Goal: Ask a question

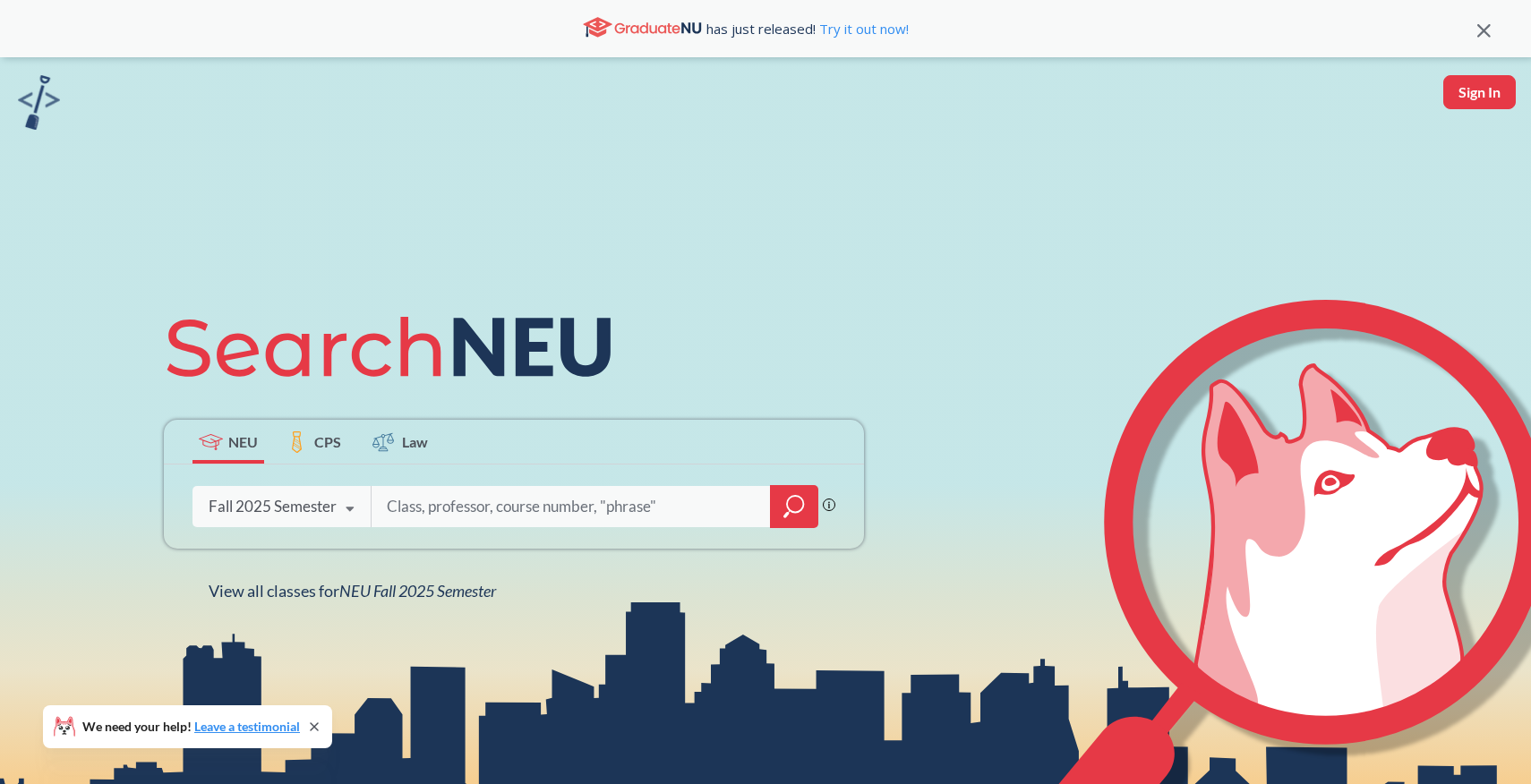
click at [499, 514] on input "search" at bounding box center [571, 506] width 373 height 38
click at [336, 512] on icon at bounding box center [350, 509] width 34 height 50
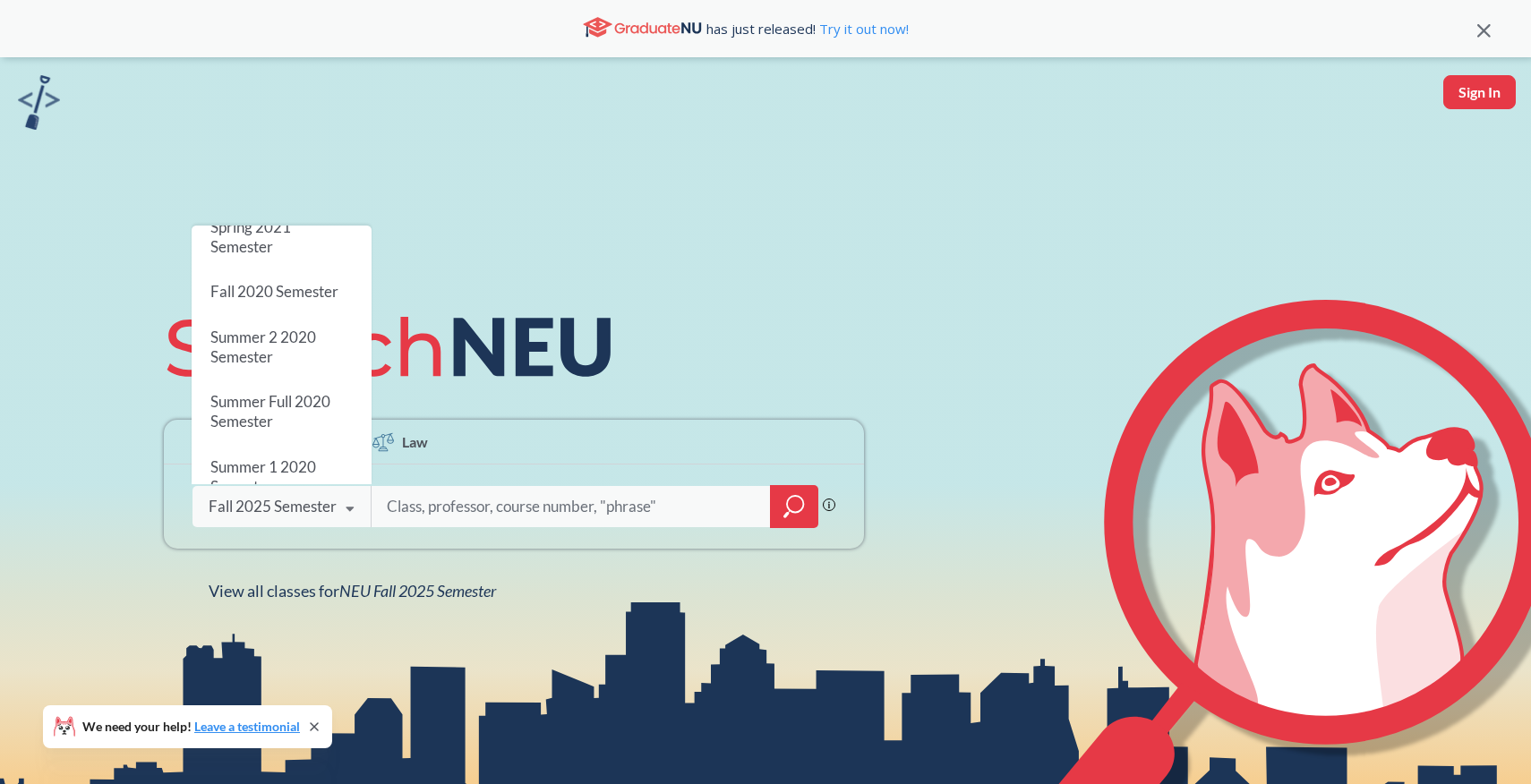
scroll to position [1614, 0]
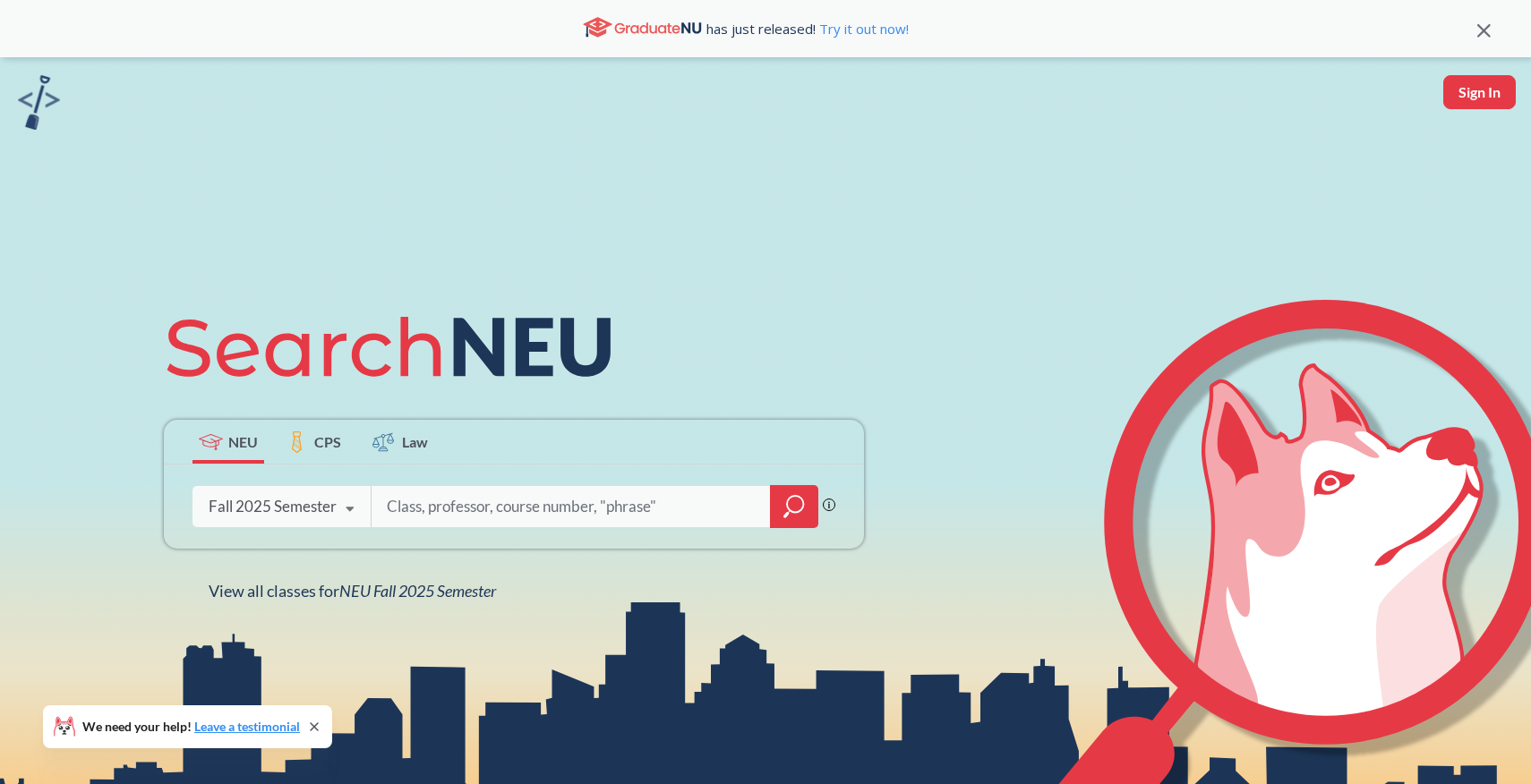
click at [575, 179] on div "NEU CPS Law Phrase search guarantees the exact search appears in the results. E…" at bounding box center [765, 449] width 1531 height 784
click at [319, 727] on icon at bounding box center [315, 727] width 15 height 15
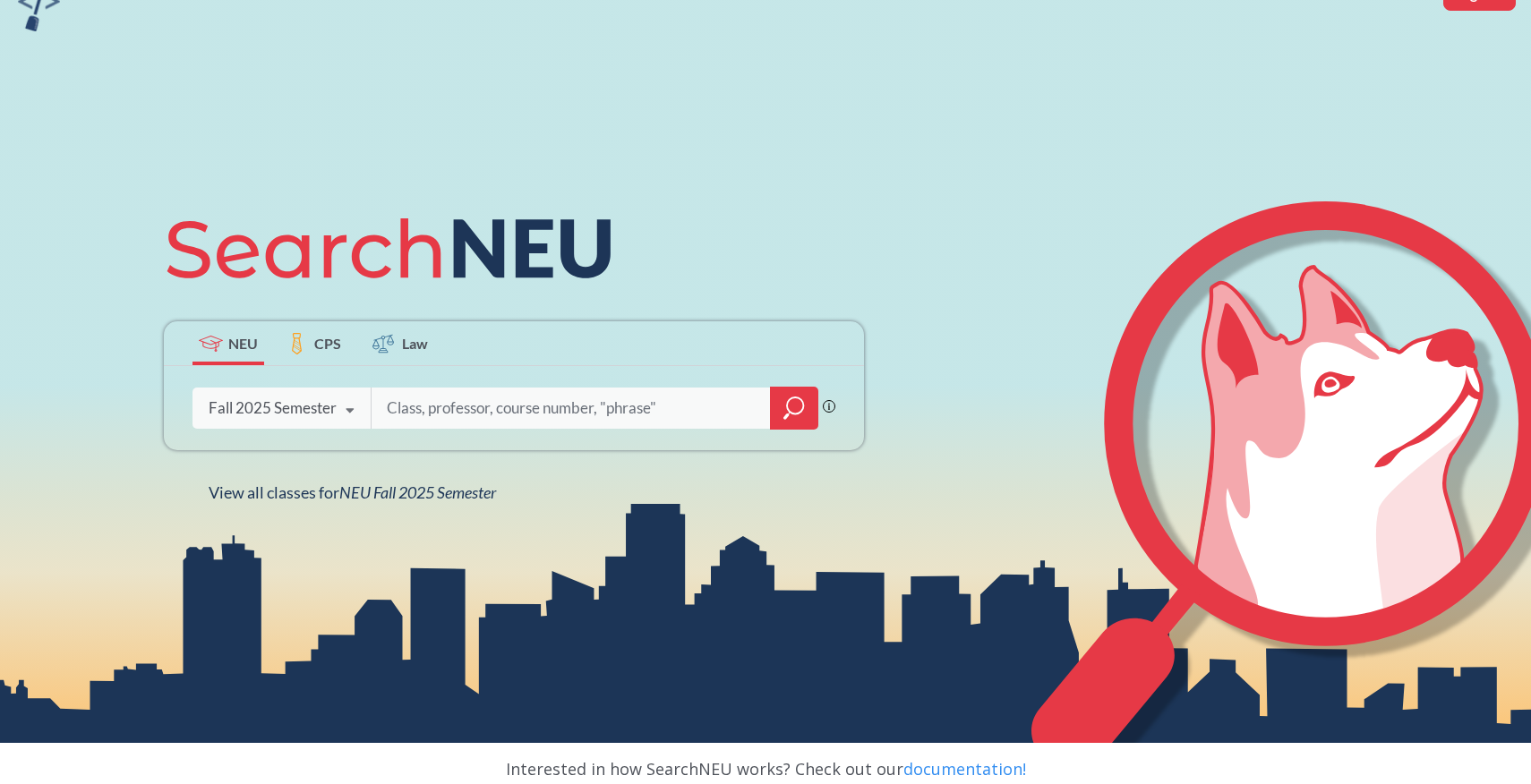
scroll to position [0, 0]
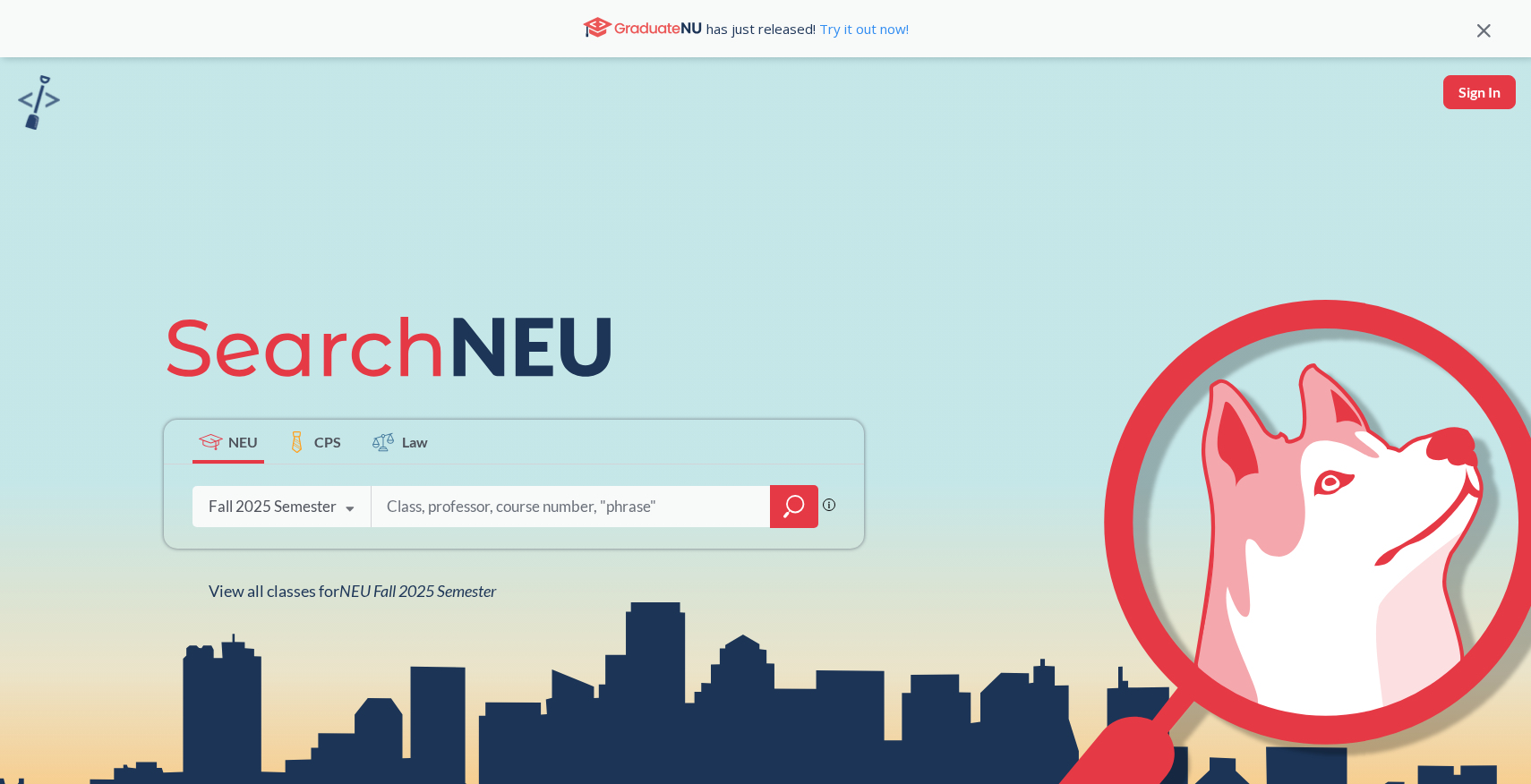
click at [1482, 27] on icon at bounding box center [1484, 30] width 14 height 14
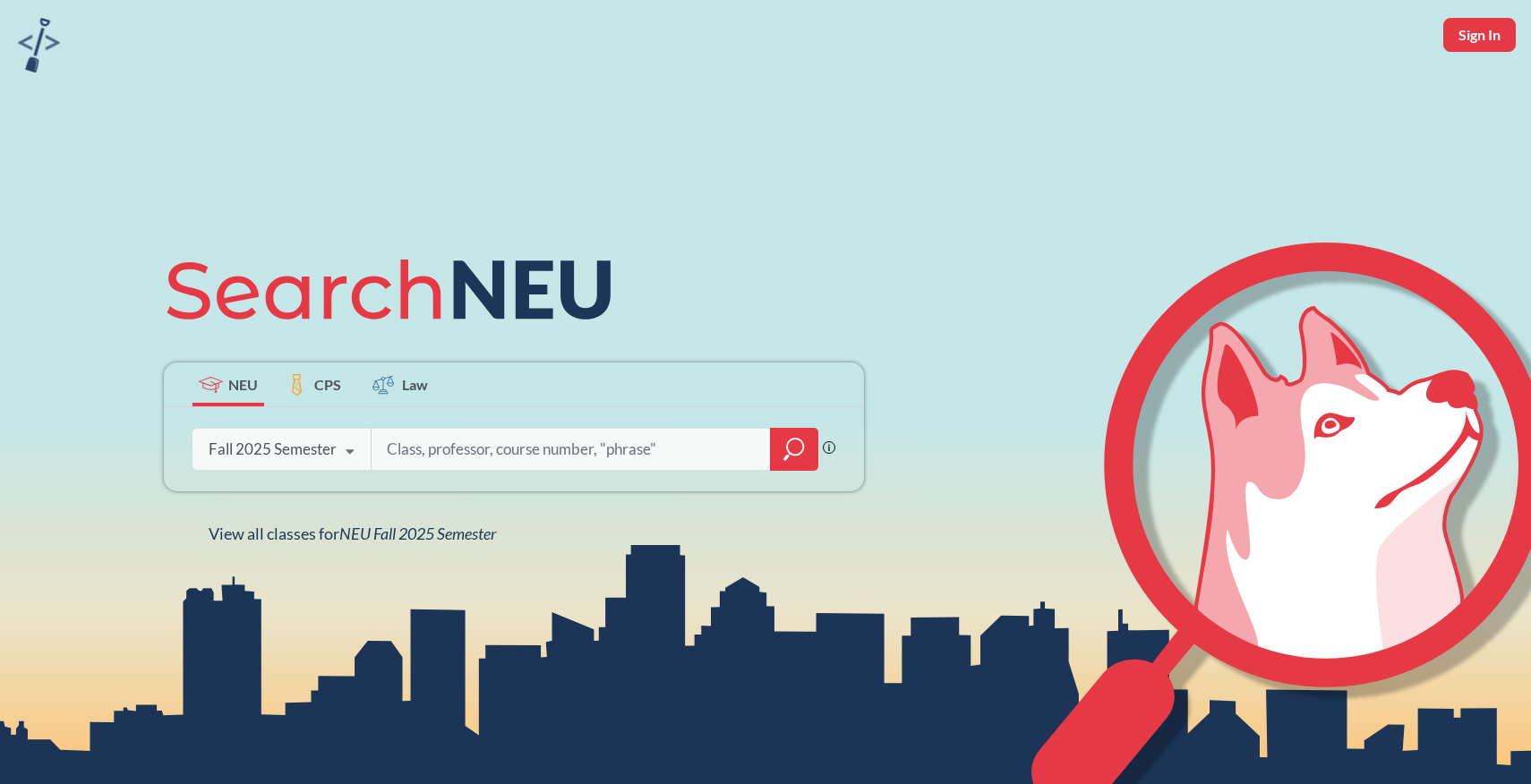
click at [1469, 35] on button "Sign In" at bounding box center [1479, 34] width 73 height 34
select select "US"
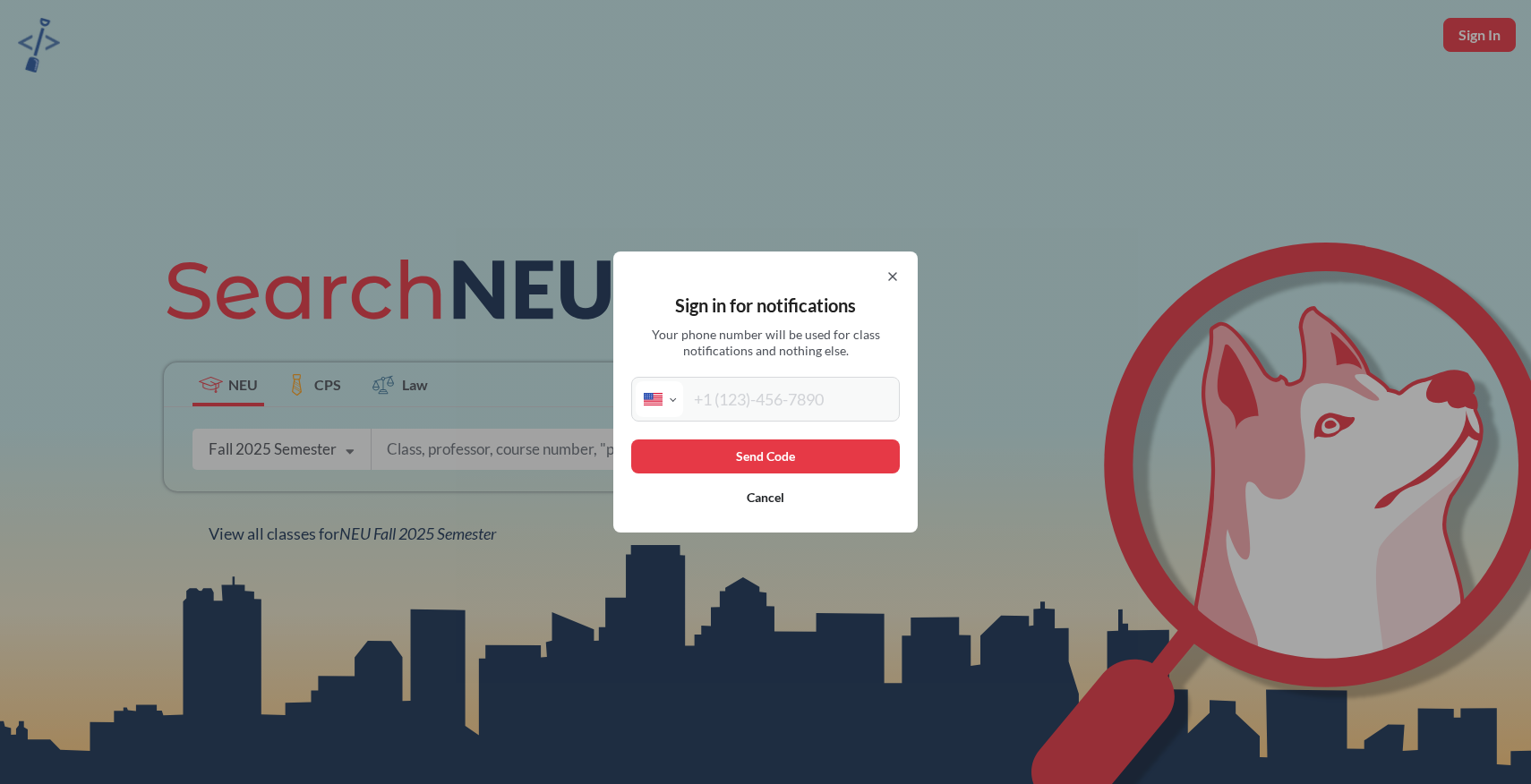
click at [895, 277] on icon at bounding box center [893, 277] width 15 height 15
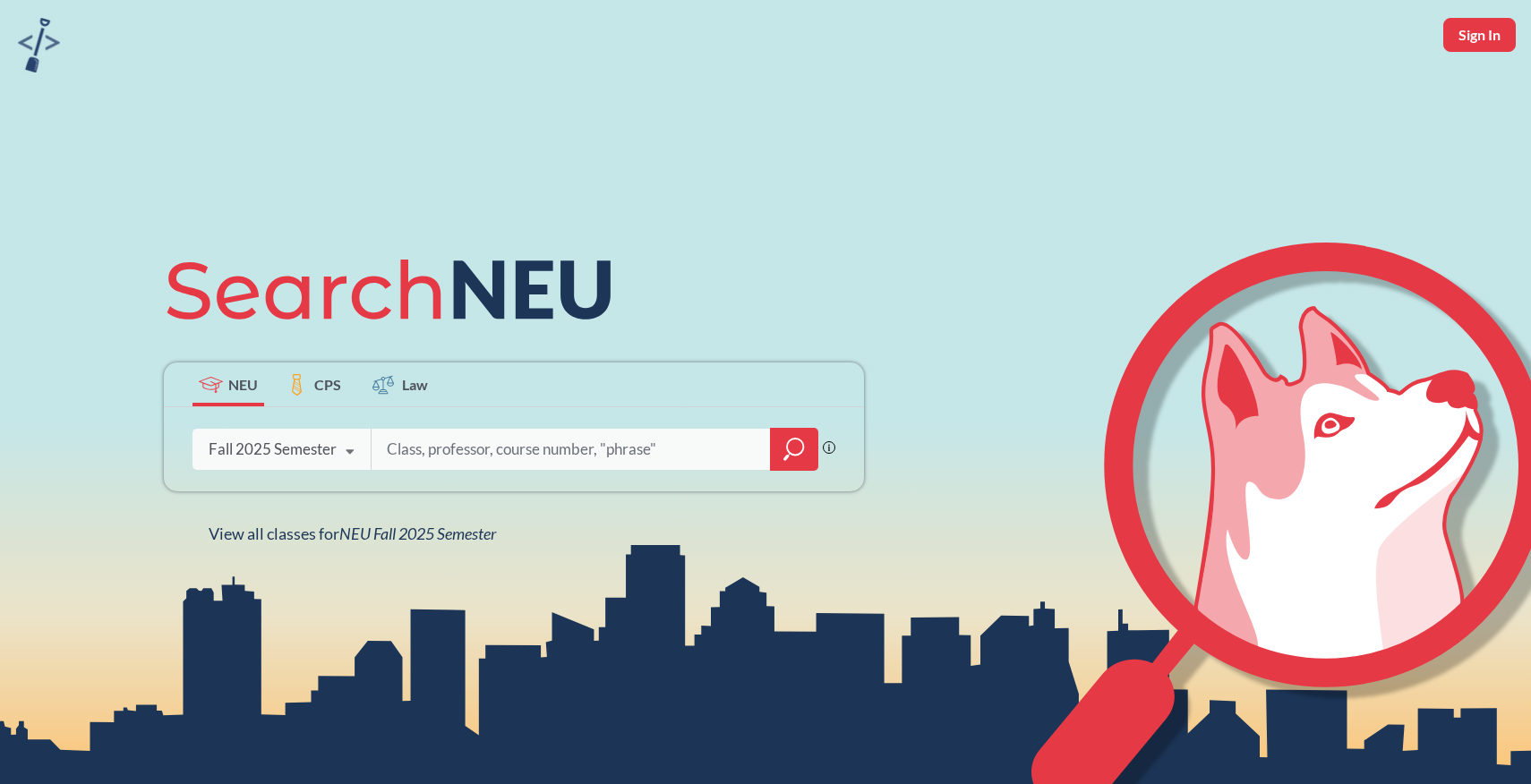
click at [460, 437] on input "search" at bounding box center [571, 449] width 373 height 38
type input "s"
